Goal: Find specific page/section: Find specific page/section

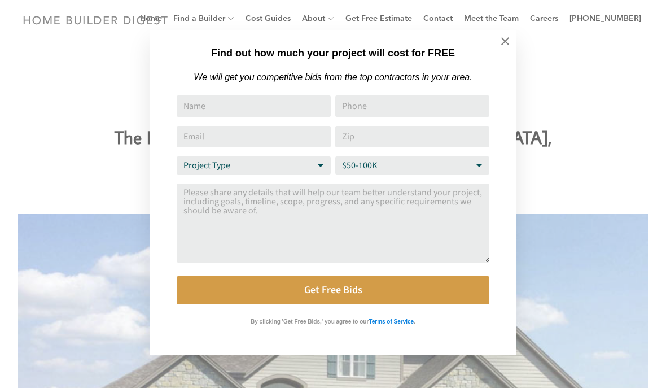
click at [497, 35] on button at bounding box center [504, 40] width 39 height 39
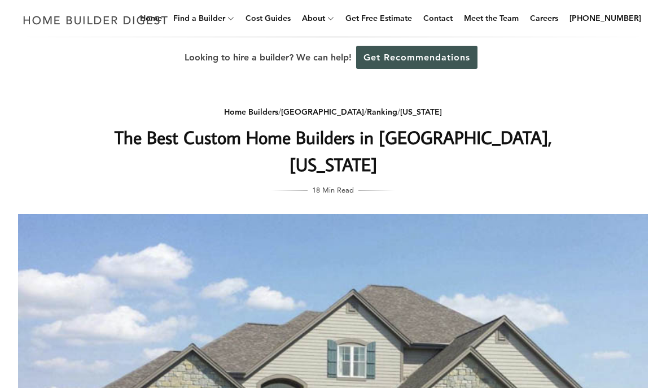
click at [0, 0] on link "General Contractors" at bounding box center [0, 0] width 0 height 0
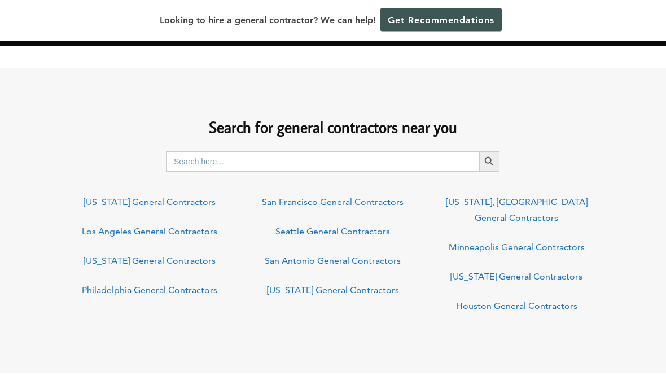
scroll to position [794, 0]
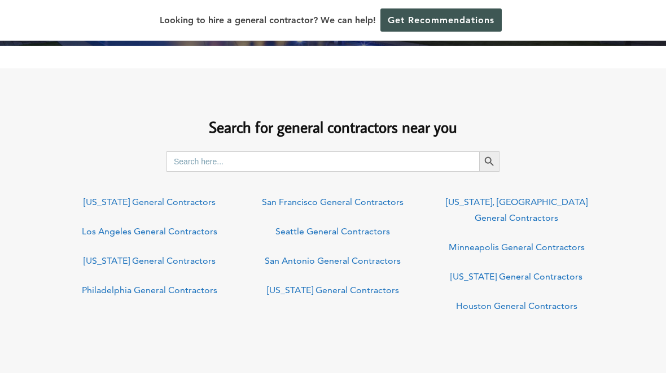
click at [307, 152] on input "Search for:" at bounding box center [322, 161] width 313 height 20
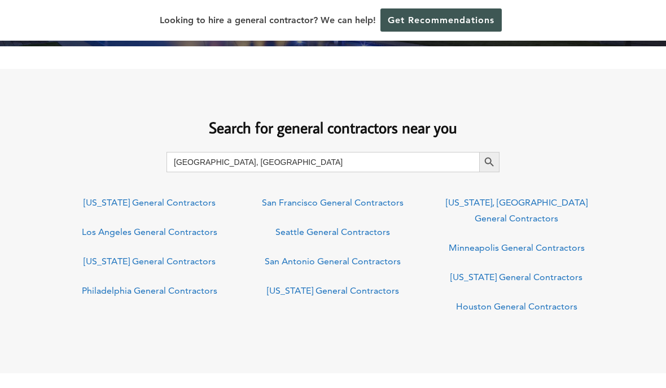
type input "[GEOGRAPHIC_DATA], [GEOGRAPHIC_DATA]"
click at [489, 161] on button "Search Button" at bounding box center [489, 162] width 20 height 20
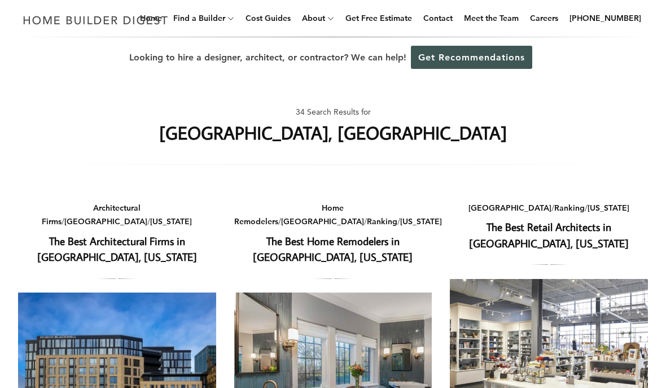
click at [169, 21] on img at bounding box center [95, 20] width 155 height 22
